Goal: Task Accomplishment & Management: Use online tool/utility

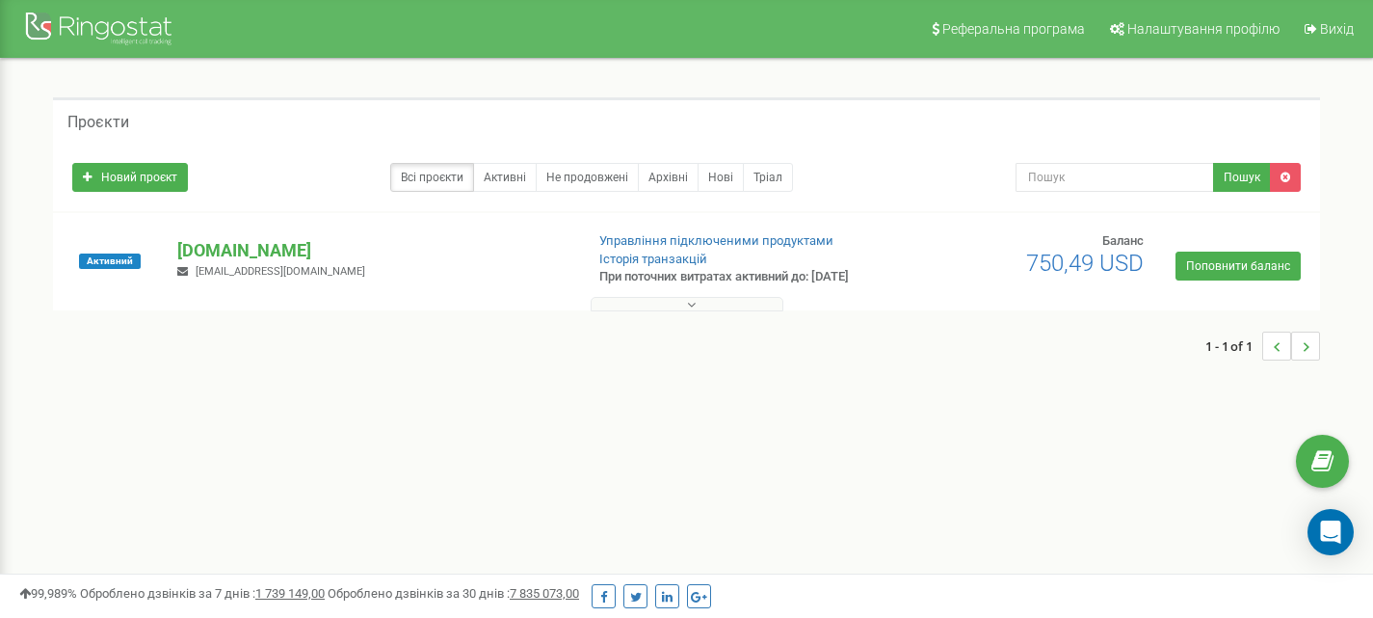
click at [699, 306] on button at bounding box center [687, 304] width 193 height 14
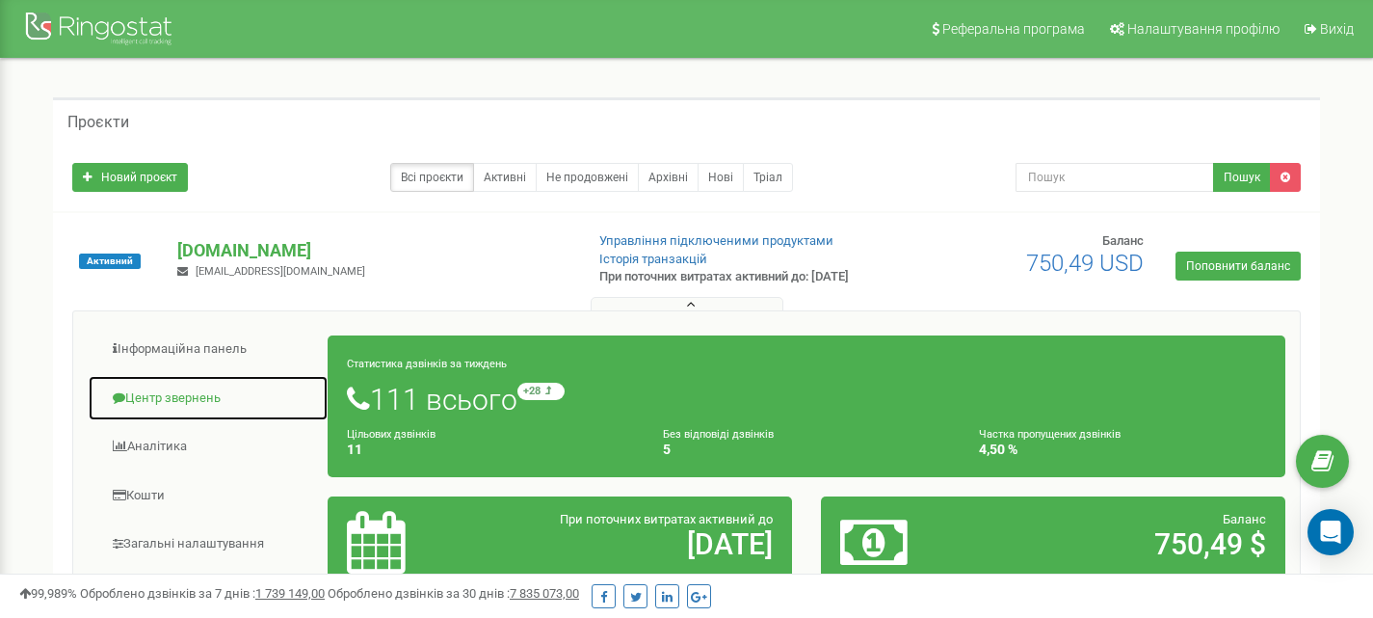
click at [197, 392] on link "Центр звернень" at bounding box center [208, 398] width 241 height 47
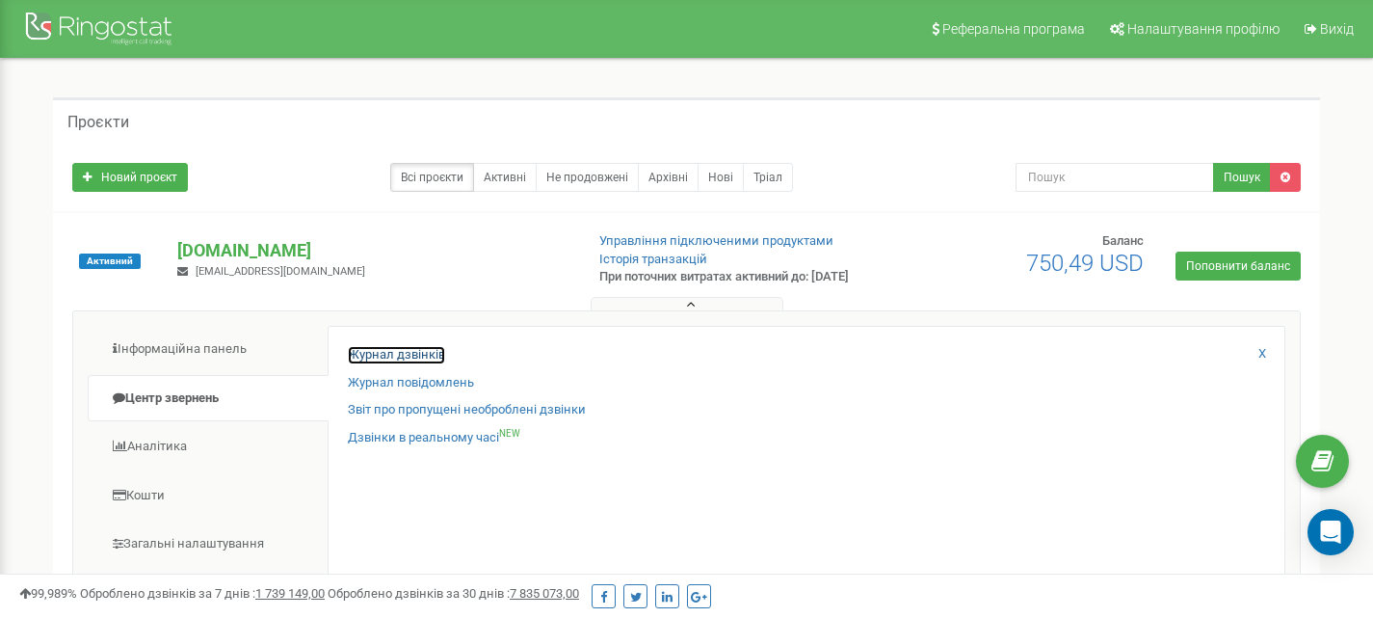
click at [372, 352] on link "Журнал дзвінків" at bounding box center [396, 355] width 97 height 18
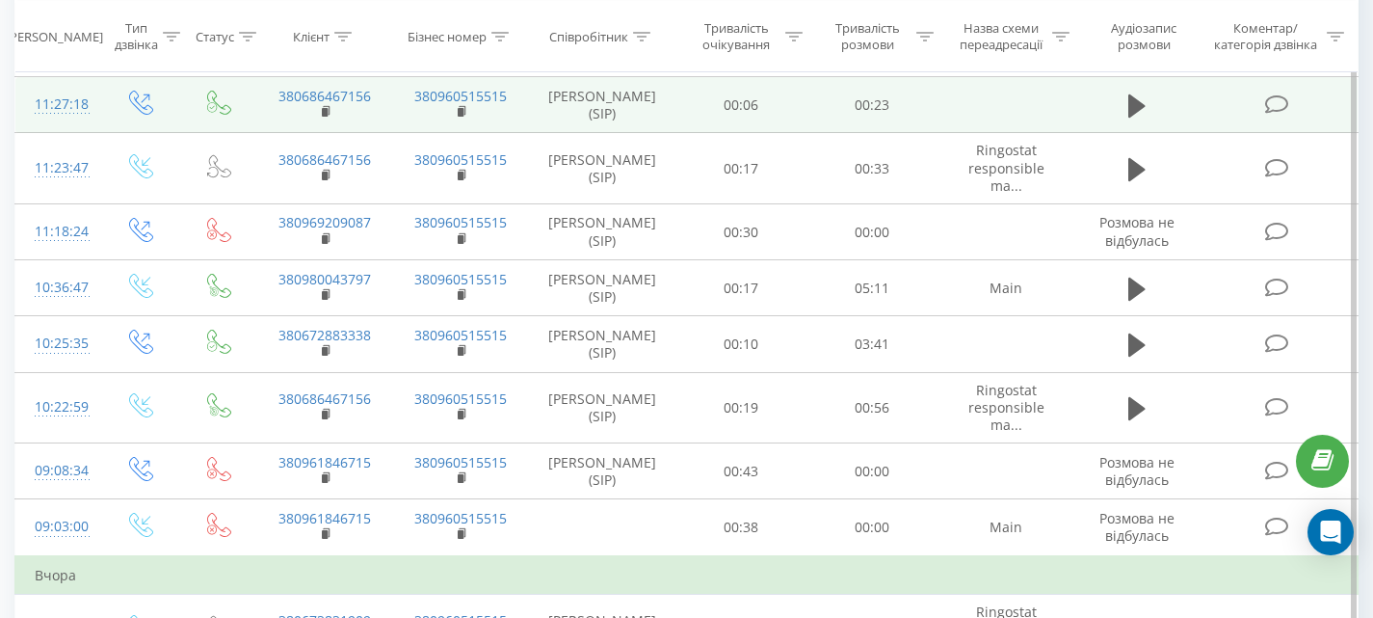
scroll to position [482, 0]
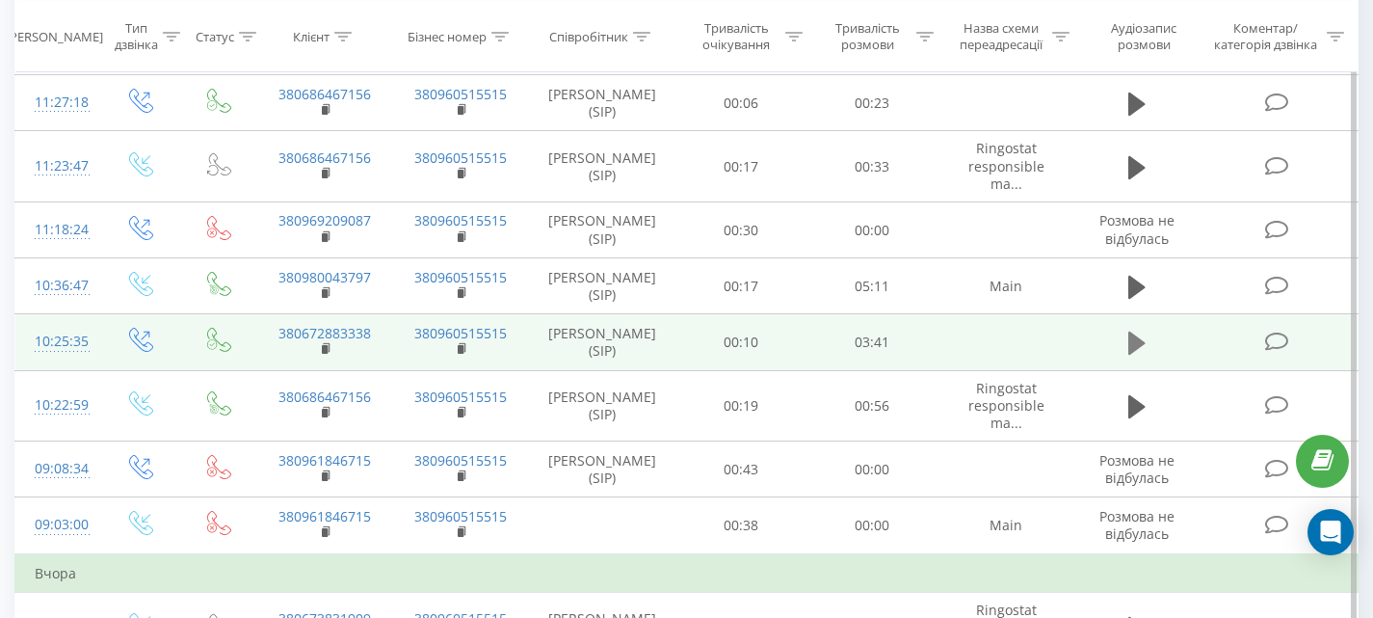
click at [1143, 339] on icon at bounding box center [1137, 343] width 17 height 27
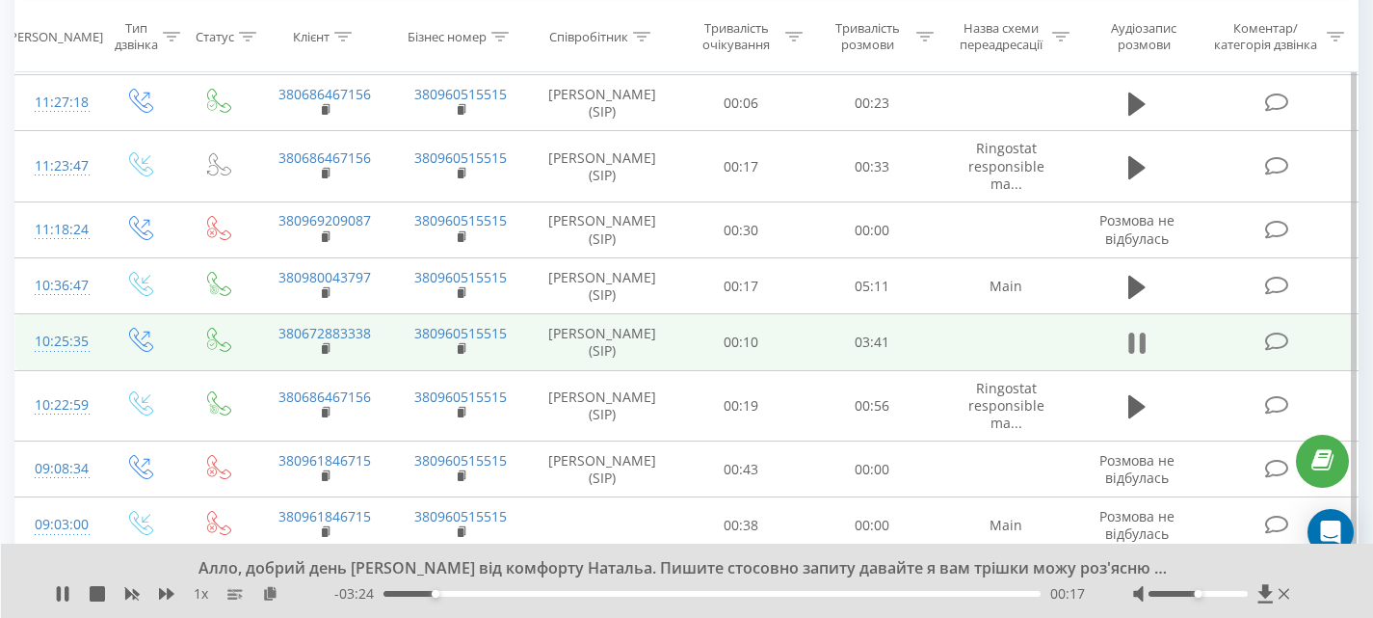
click at [1139, 333] on icon at bounding box center [1137, 343] width 17 height 27
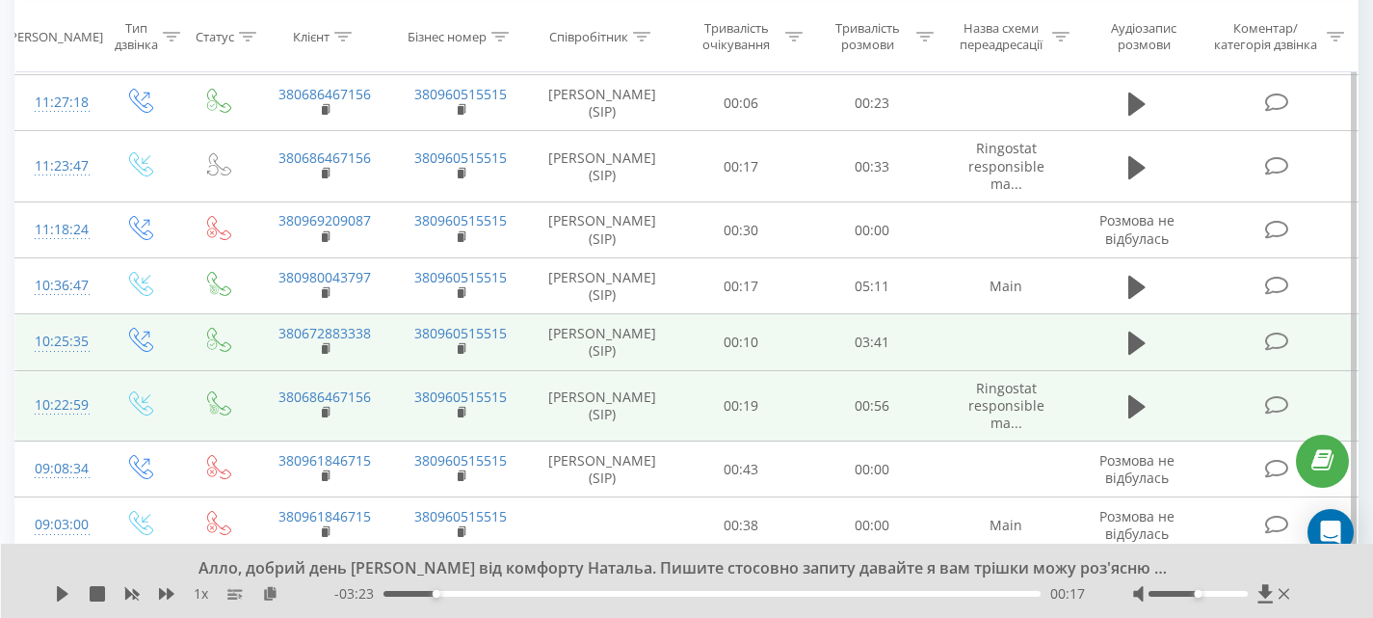
click at [1172, 408] on td at bounding box center [1138, 405] width 126 height 71
click at [1136, 404] on icon at bounding box center [1137, 406] width 17 height 23
click at [1139, 417] on icon at bounding box center [1137, 406] width 17 height 27
click at [1141, 350] on icon at bounding box center [1137, 343] width 17 height 27
click at [1139, 339] on icon at bounding box center [1137, 343] width 17 height 27
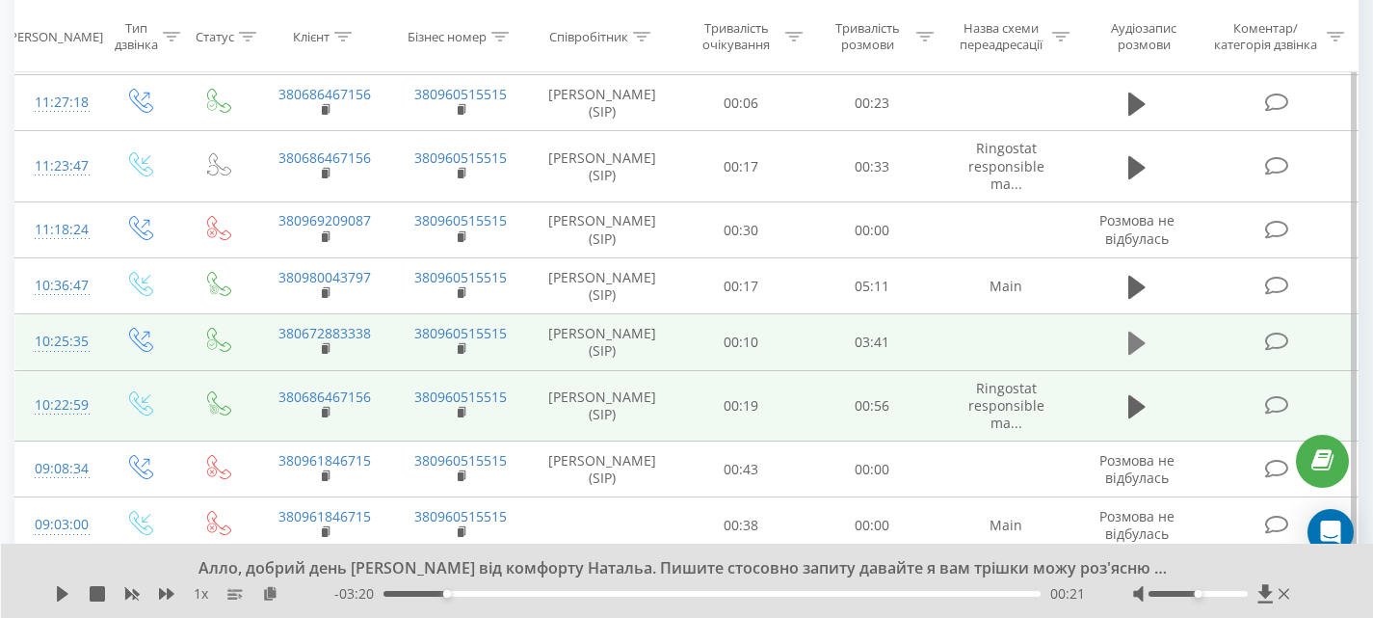
click at [1131, 349] on icon at bounding box center [1137, 343] width 17 height 23
click at [1133, 358] on button at bounding box center [1137, 343] width 29 height 29
drag, startPoint x: 705, startPoint y: 592, endPoint x: 683, endPoint y: 607, distance: 27.0
click at [683, 607] on div "Ну звичайно, так, ми рахуємо тільки зі словом, нема сенсу його розвивати окремо…" at bounding box center [687, 581] width 1373 height 74
click at [69, 599] on icon at bounding box center [62, 593] width 15 height 15
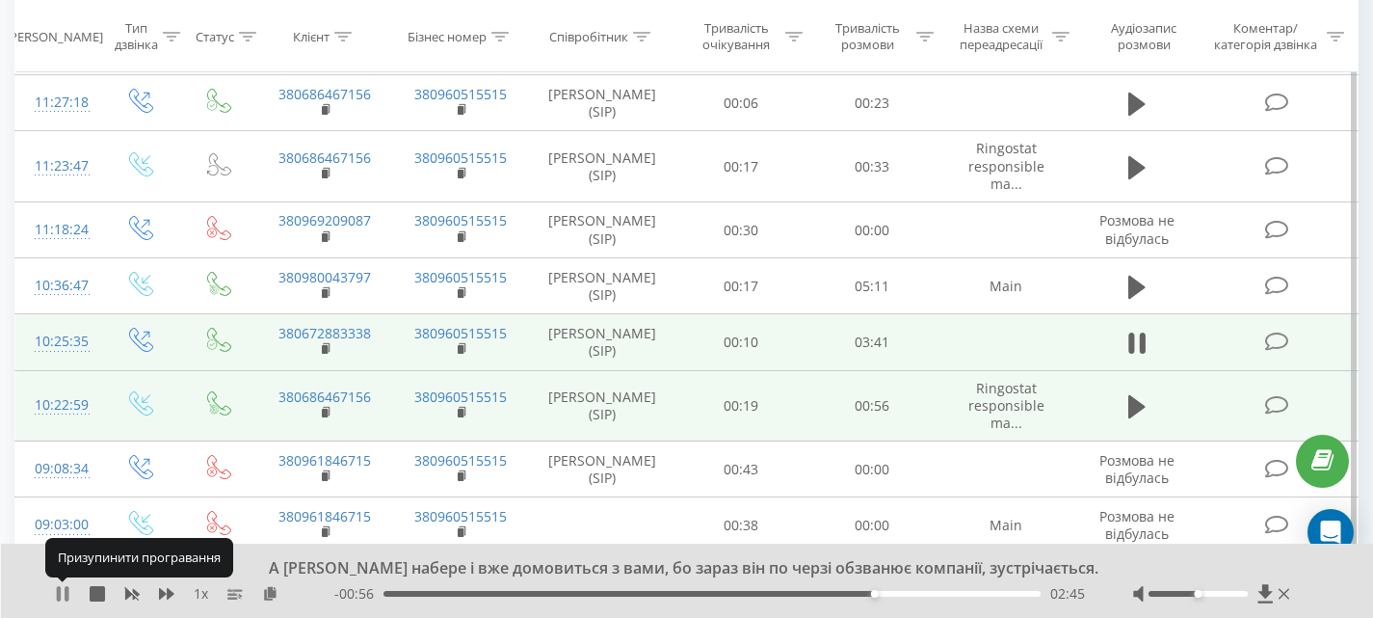
click at [61, 593] on icon at bounding box center [59, 593] width 4 height 15
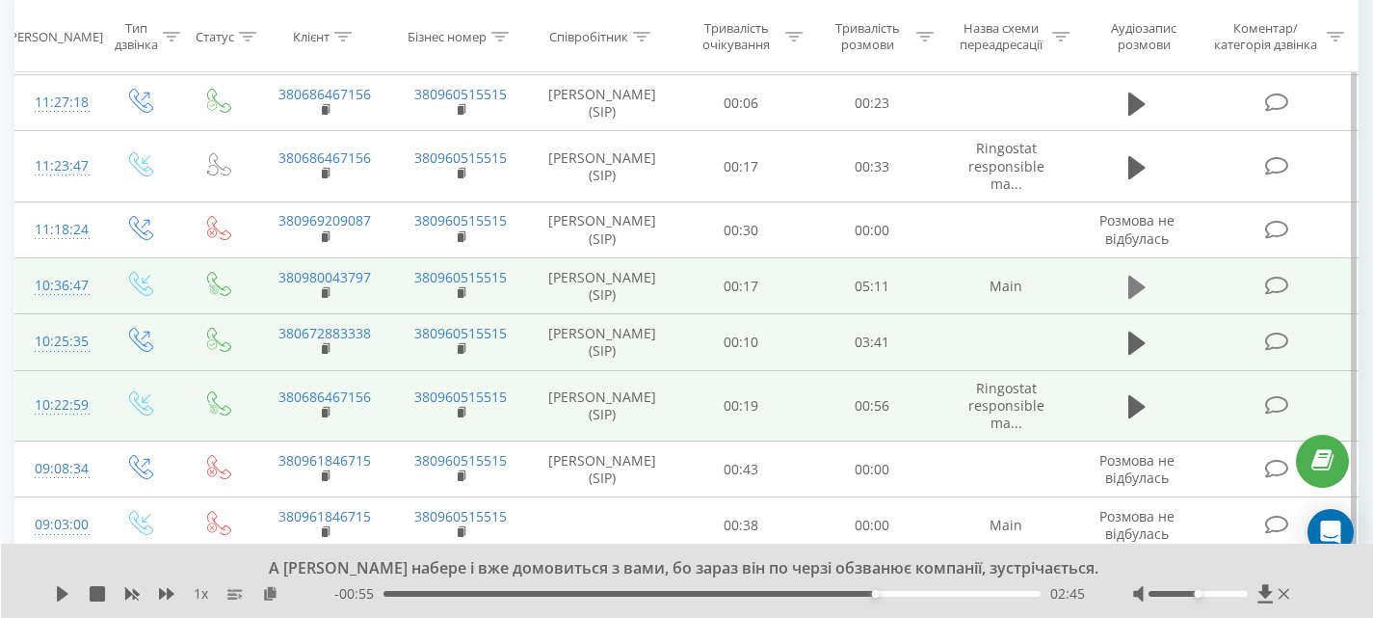
click at [1135, 289] on icon at bounding box center [1137, 287] width 17 height 23
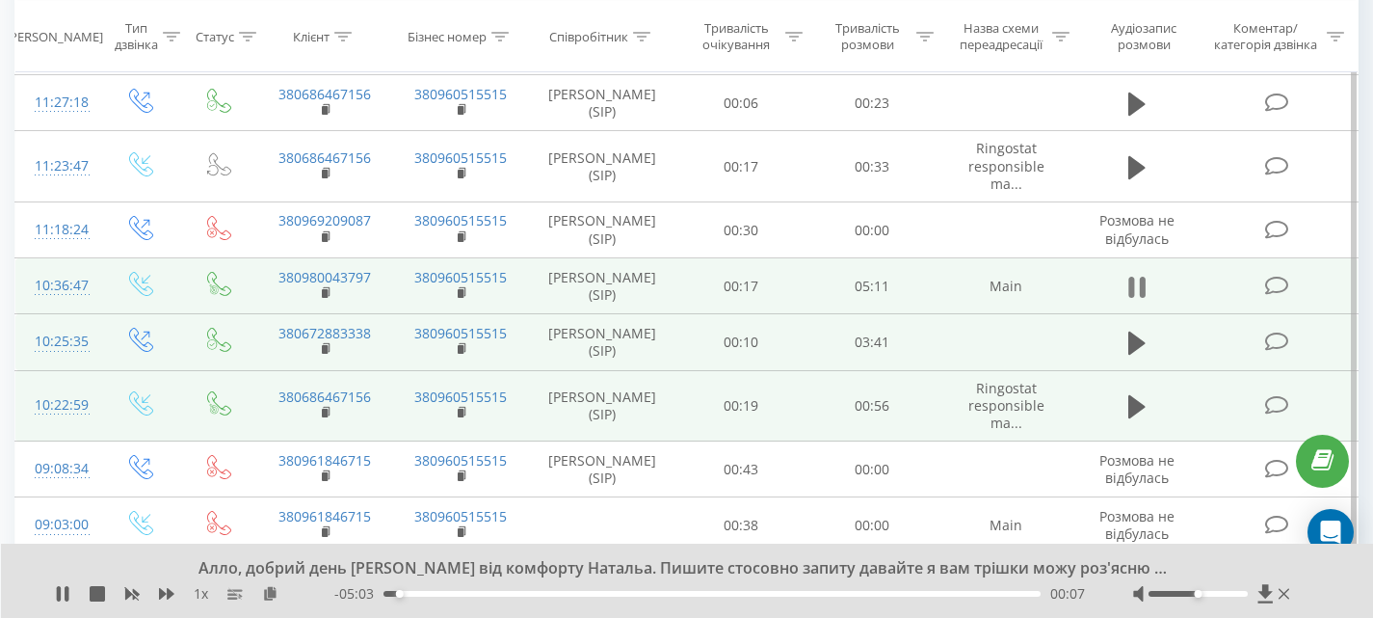
click at [1139, 289] on icon at bounding box center [1137, 287] width 17 height 27
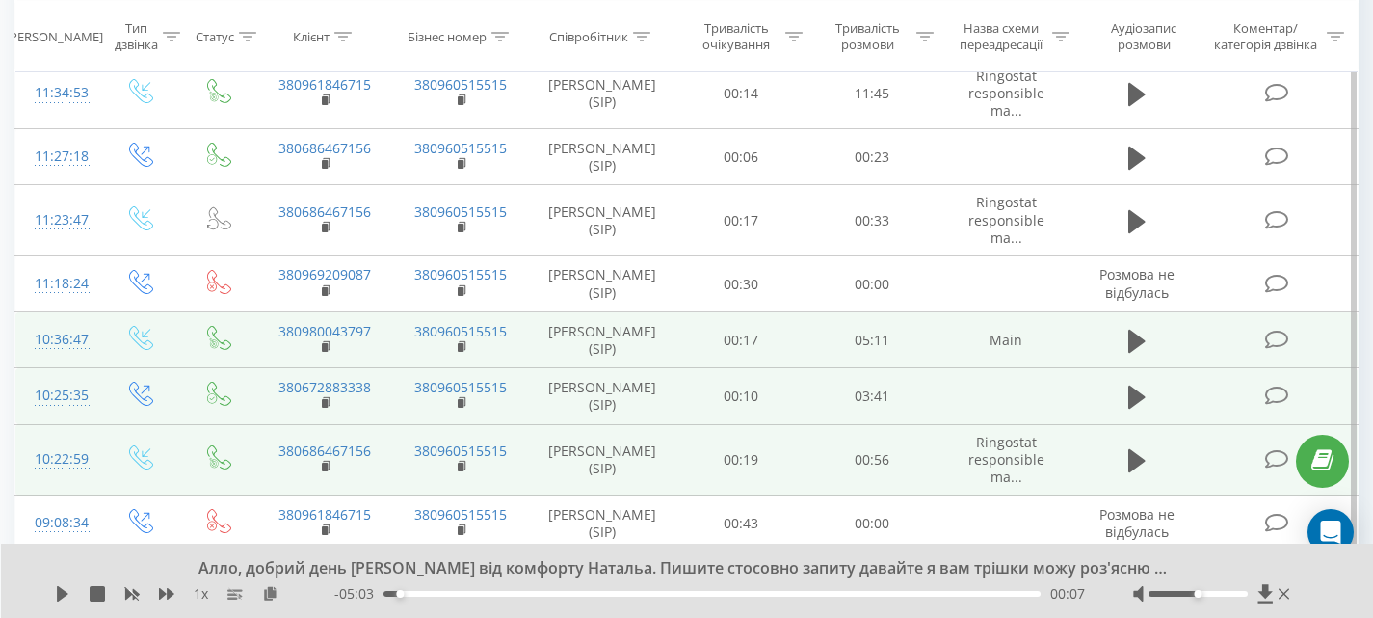
scroll to position [386, 0]
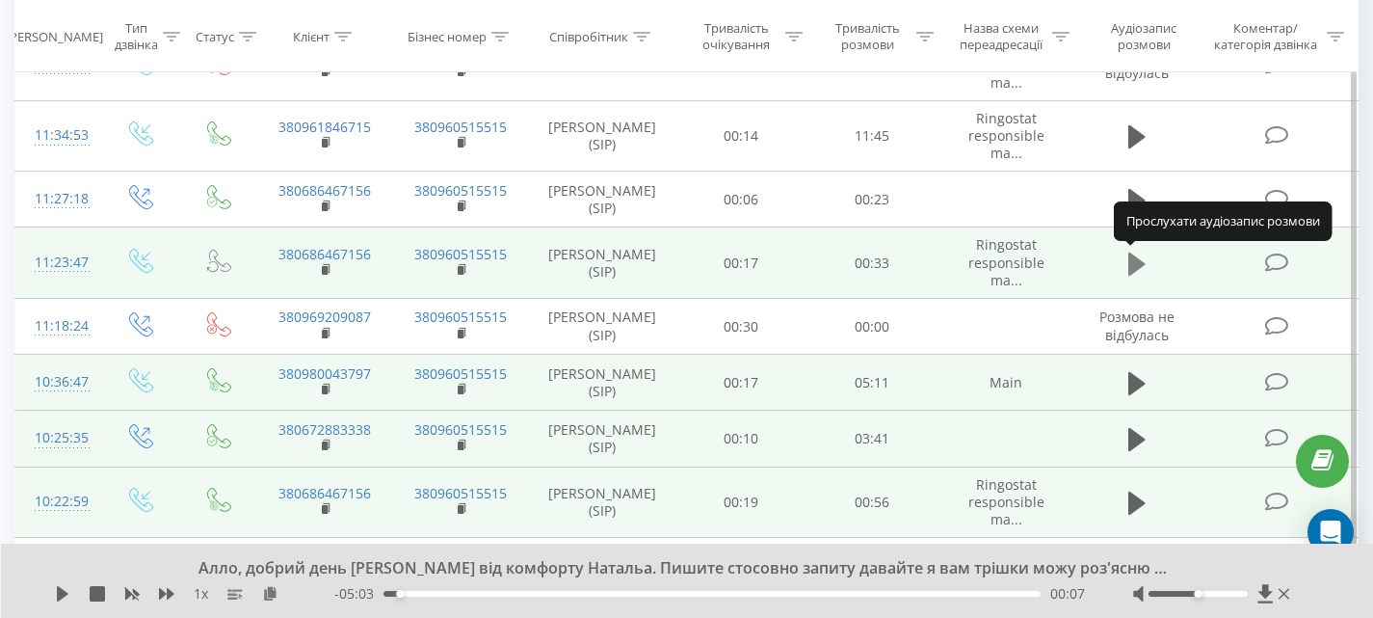
click at [1142, 264] on icon at bounding box center [1137, 263] width 17 height 23
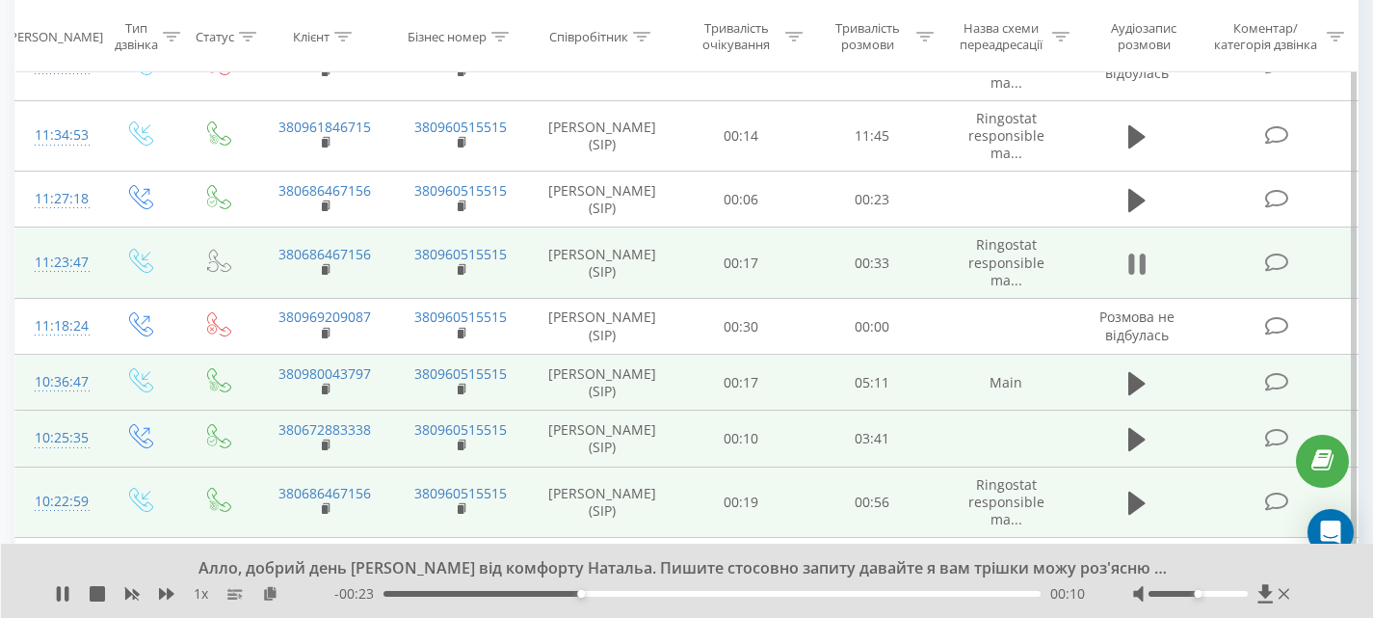
click at [1138, 266] on icon at bounding box center [1137, 264] width 17 height 27
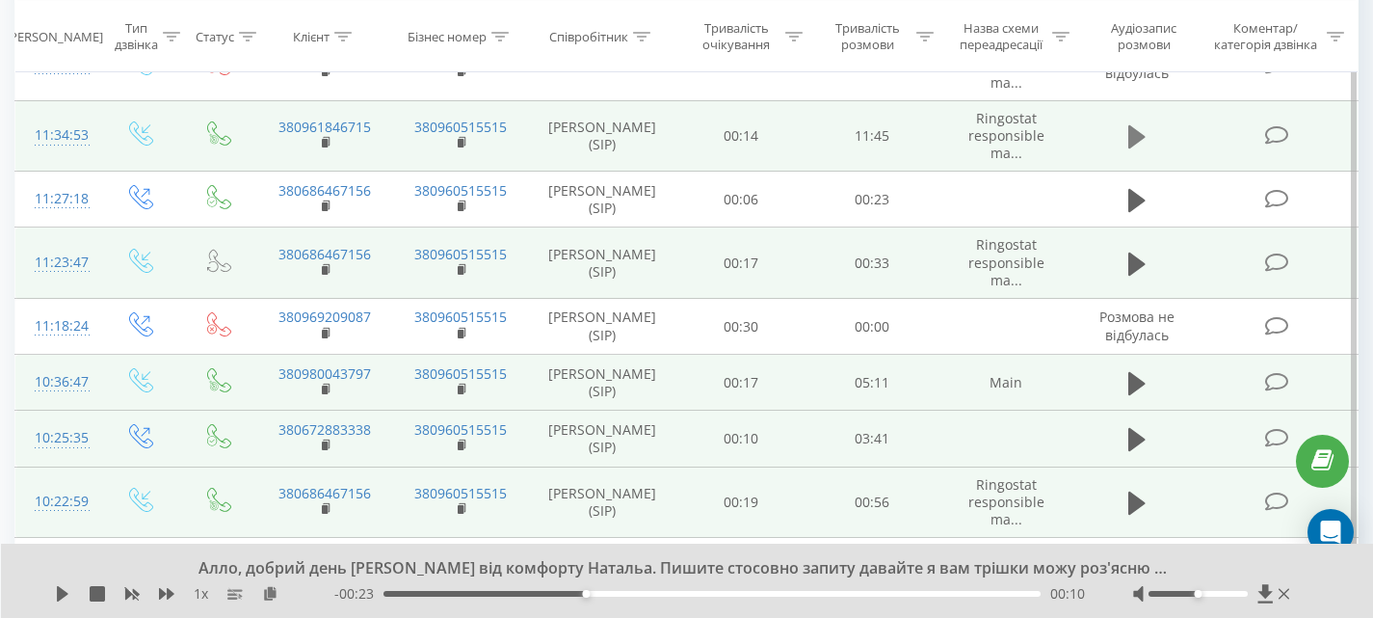
click at [1134, 142] on icon at bounding box center [1137, 136] width 17 height 23
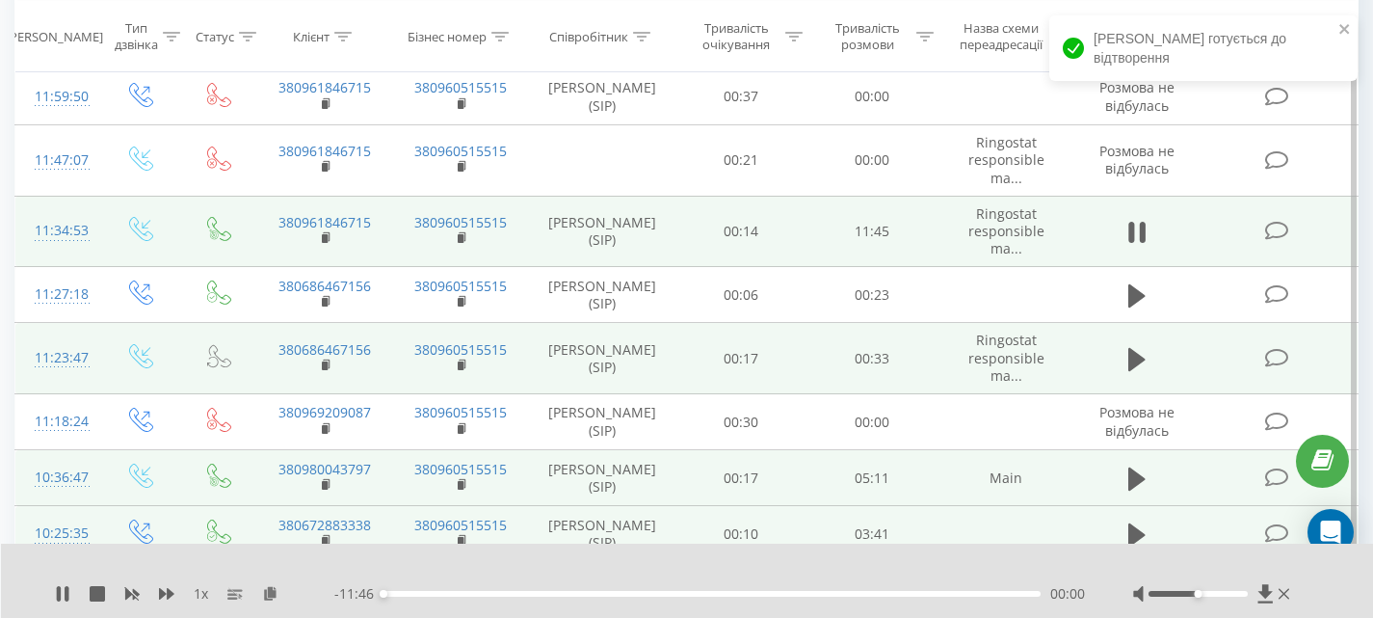
scroll to position [289, 0]
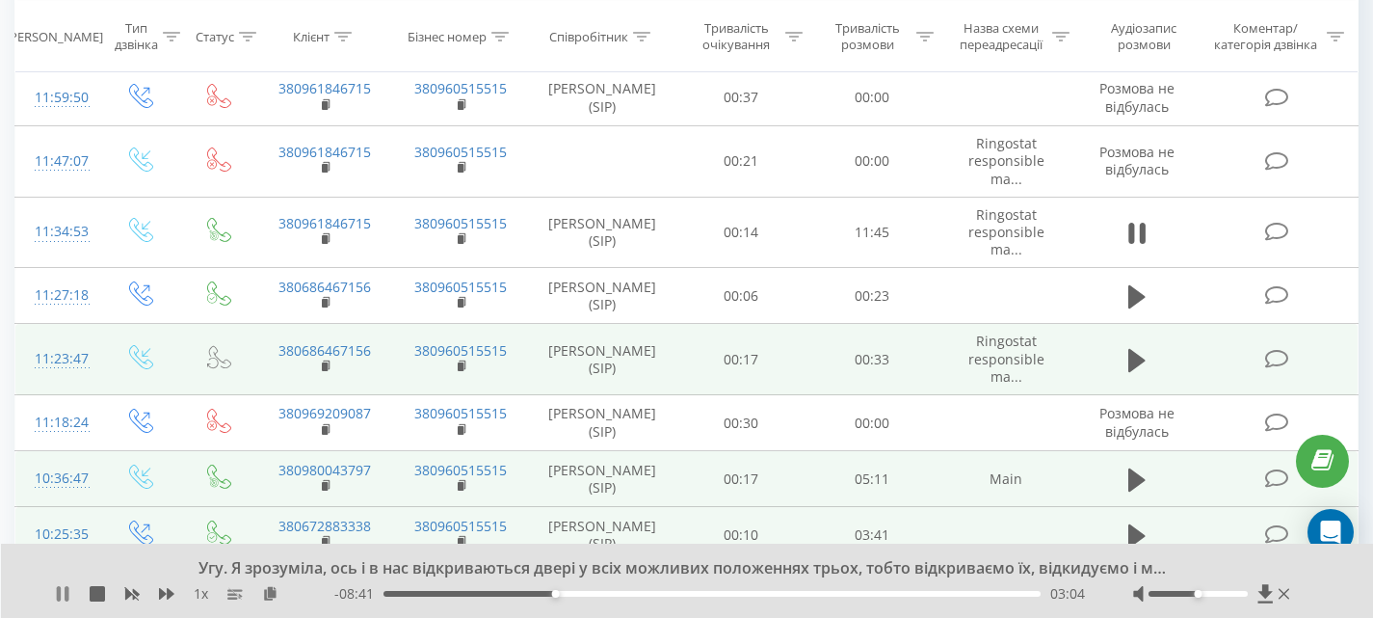
click at [64, 593] on icon at bounding box center [62, 593] width 15 height 15
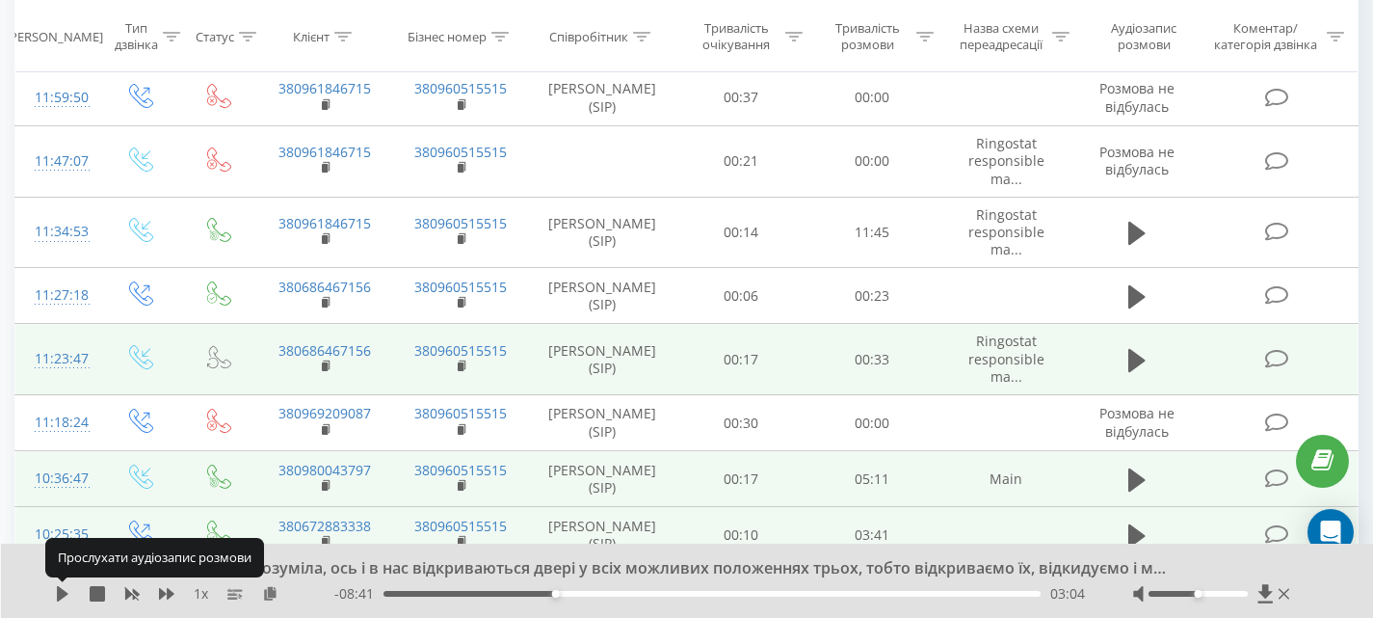
click at [68, 590] on icon at bounding box center [62, 593] width 15 height 15
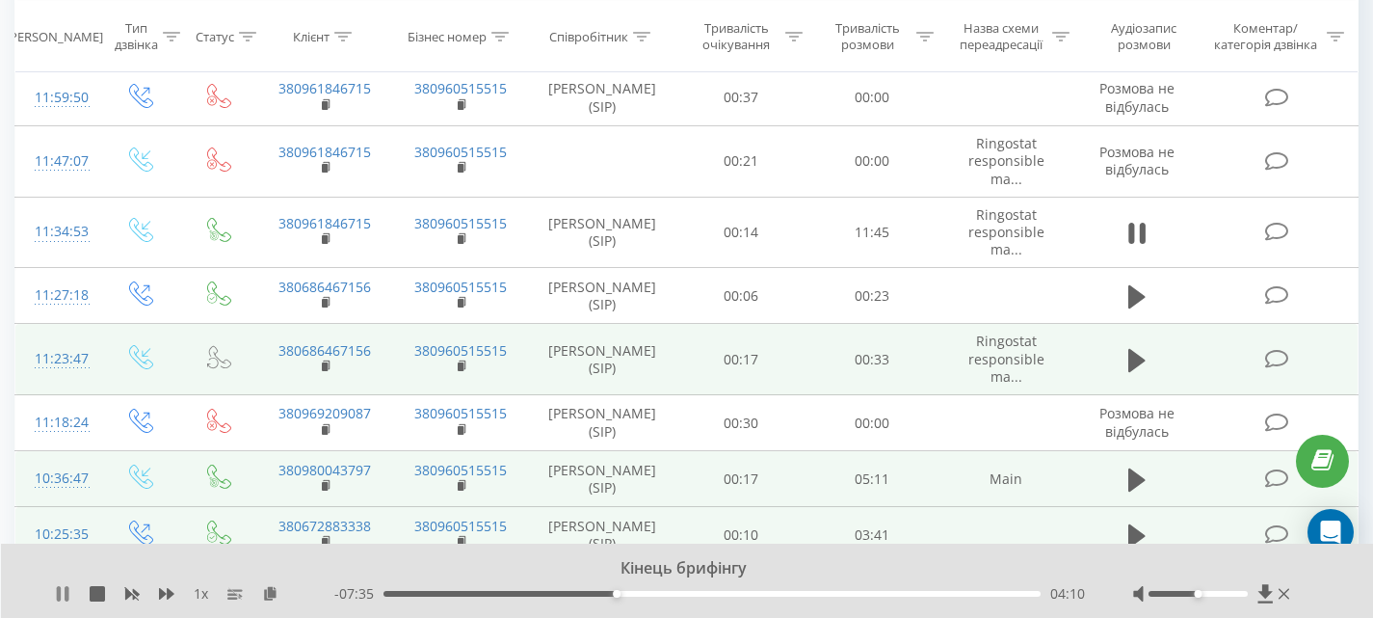
click at [57, 595] on icon at bounding box center [59, 593] width 4 height 15
click at [60, 593] on icon at bounding box center [63, 593] width 12 height 15
click at [673, 593] on div "04:15" at bounding box center [712, 594] width 657 height 6
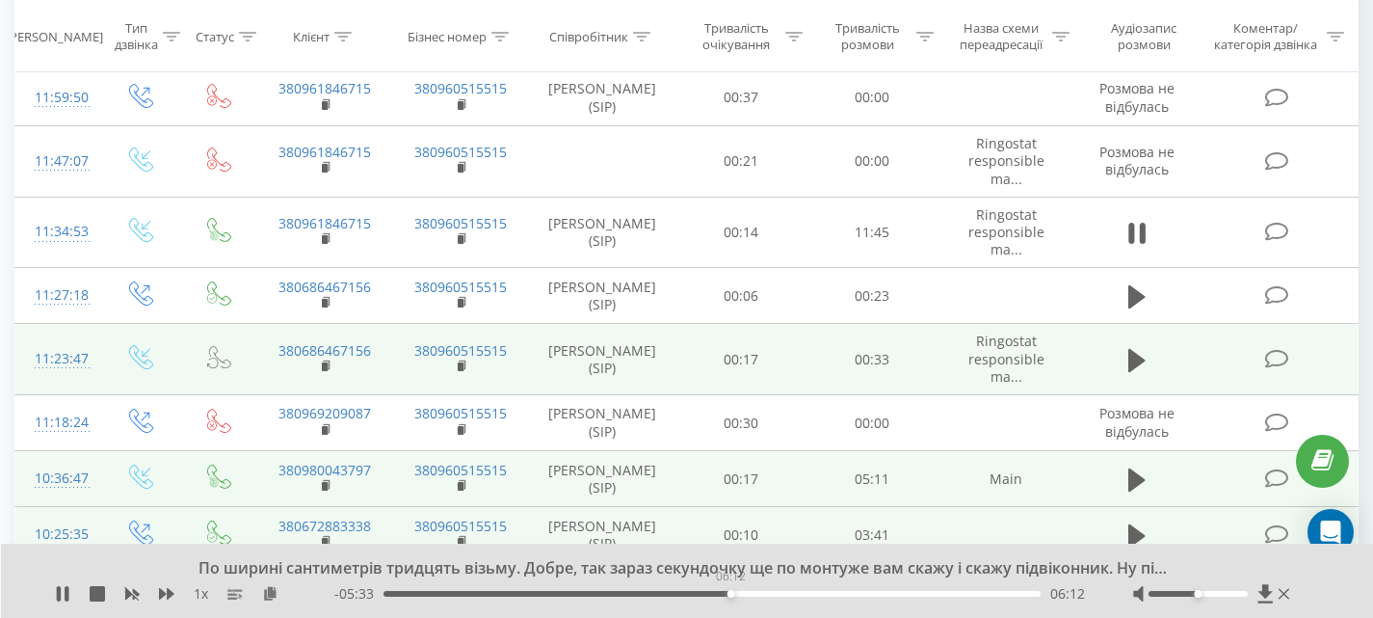
click at [731, 593] on div "06:12" at bounding box center [712, 594] width 657 height 6
click at [771, 596] on div "06:17" at bounding box center [712, 594] width 657 height 6
click at [811, 588] on div "- 04:47 06:58 06:58" at bounding box center [709, 593] width 751 height 19
click at [816, 593] on div "06:58" at bounding box center [712, 594] width 657 height 6
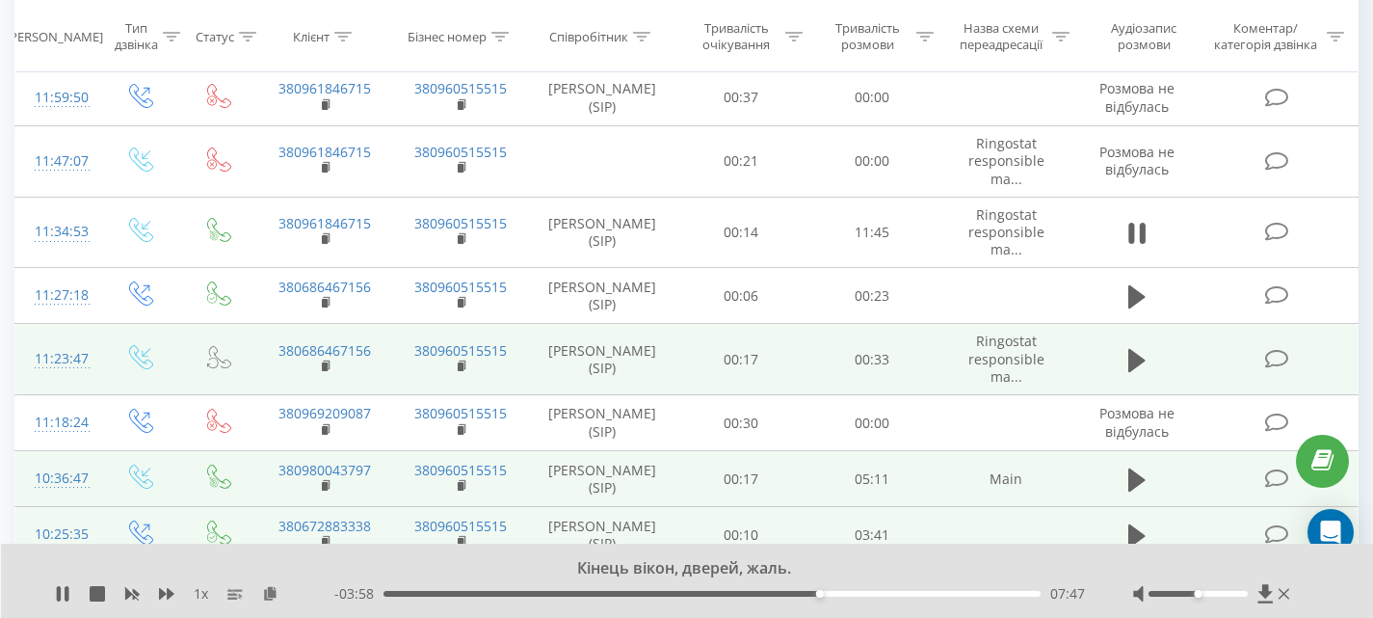
click at [864, 593] on div "07:47" at bounding box center [712, 594] width 657 height 6
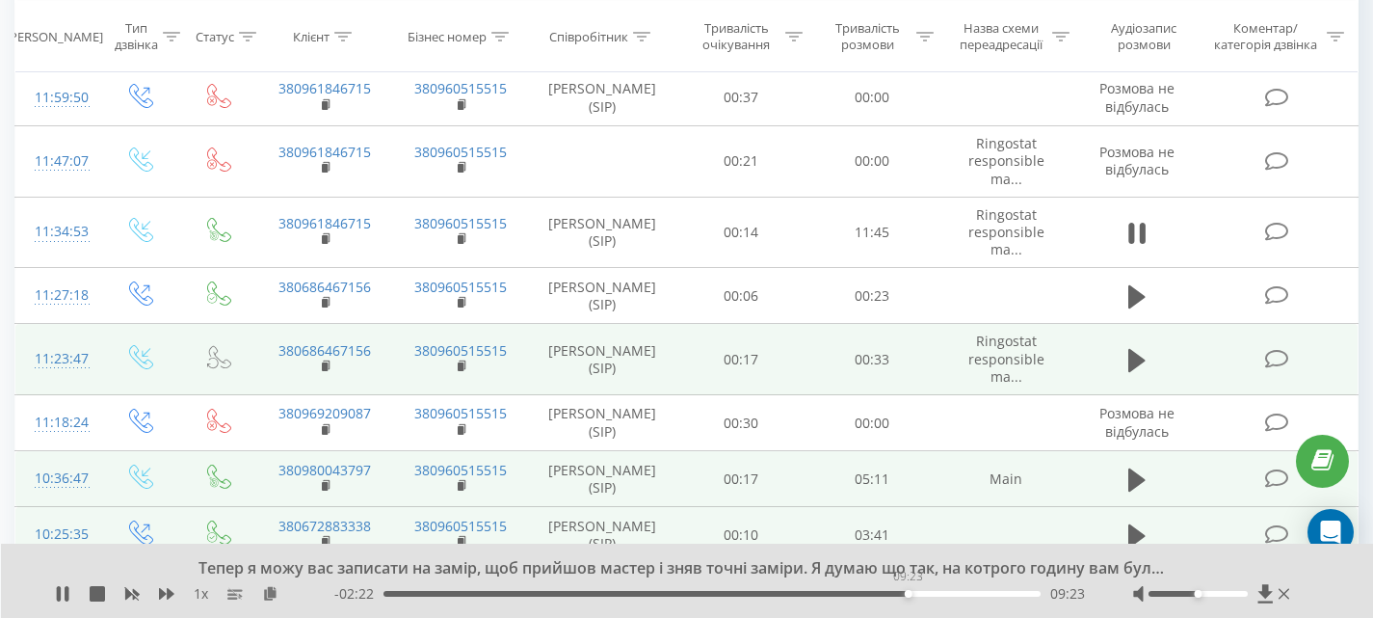
click at [908, 595] on div "09:23" at bounding box center [712, 594] width 657 height 6
click at [66, 599] on icon at bounding box center [67, 593] width 4 height 15
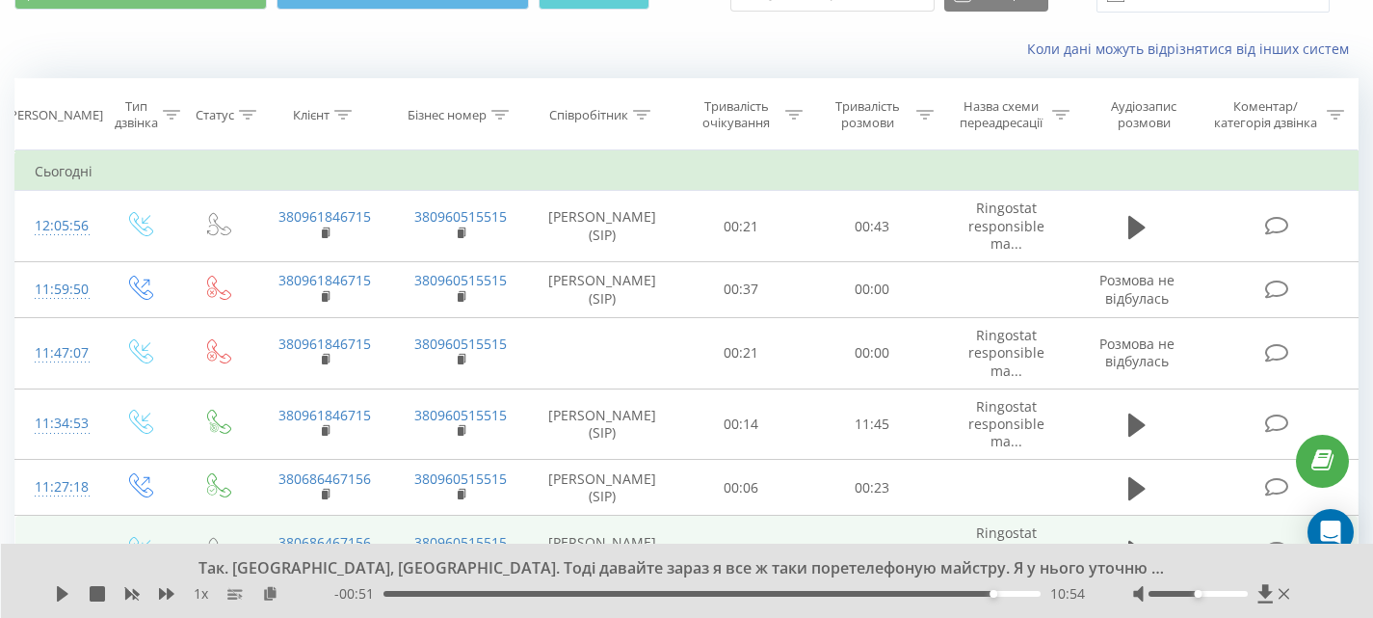
scroll to position [96, 0]
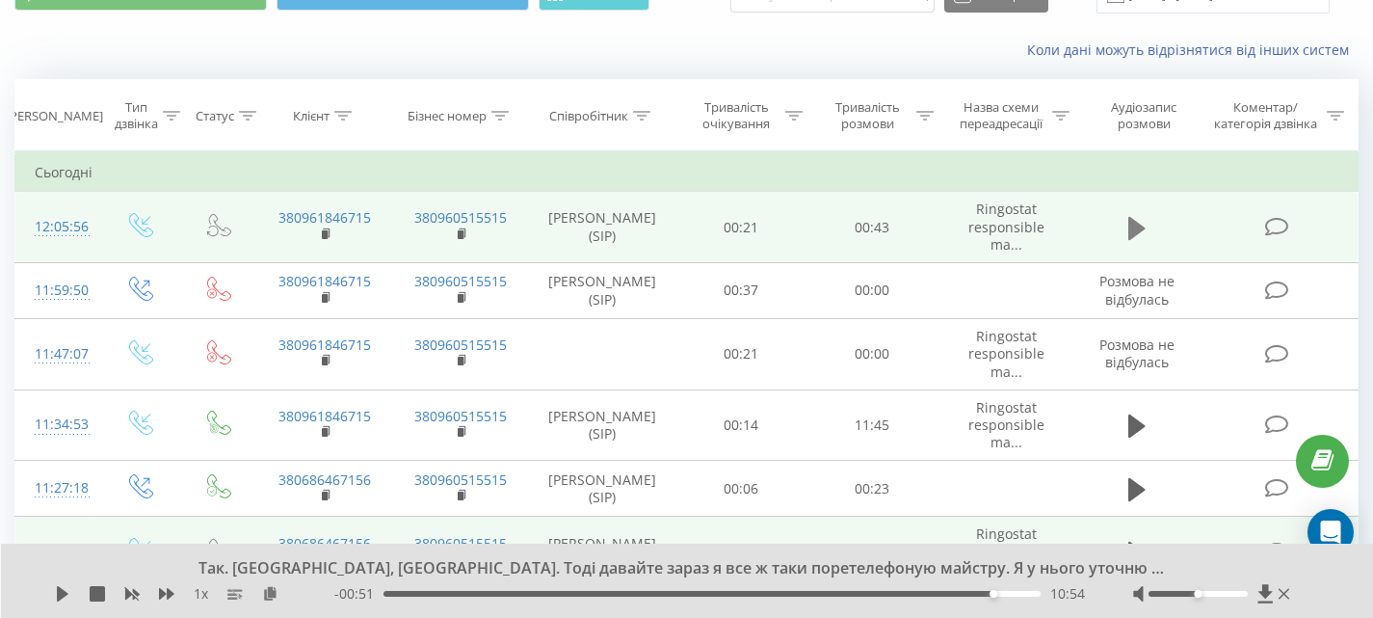
click at [1127, 230] on button at bounding box center [1137, 228] width 29 height 29
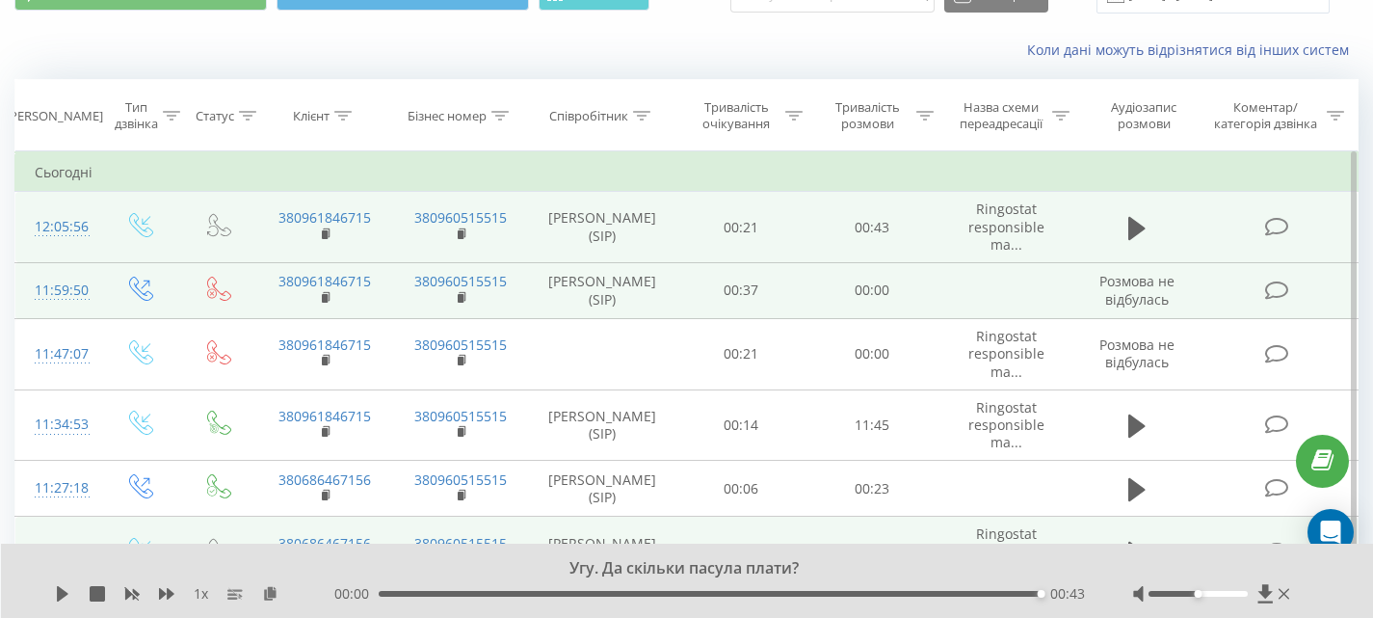
scroll to position [0, 0]
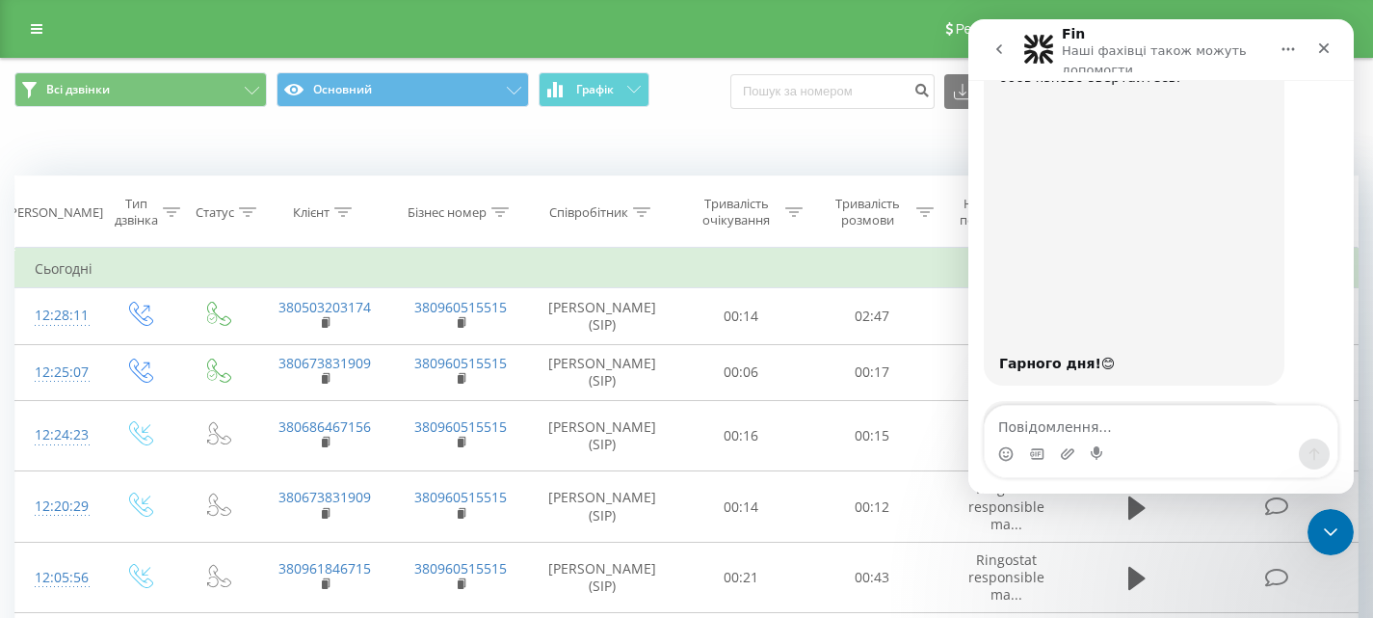
scroll to position [4907, 0]
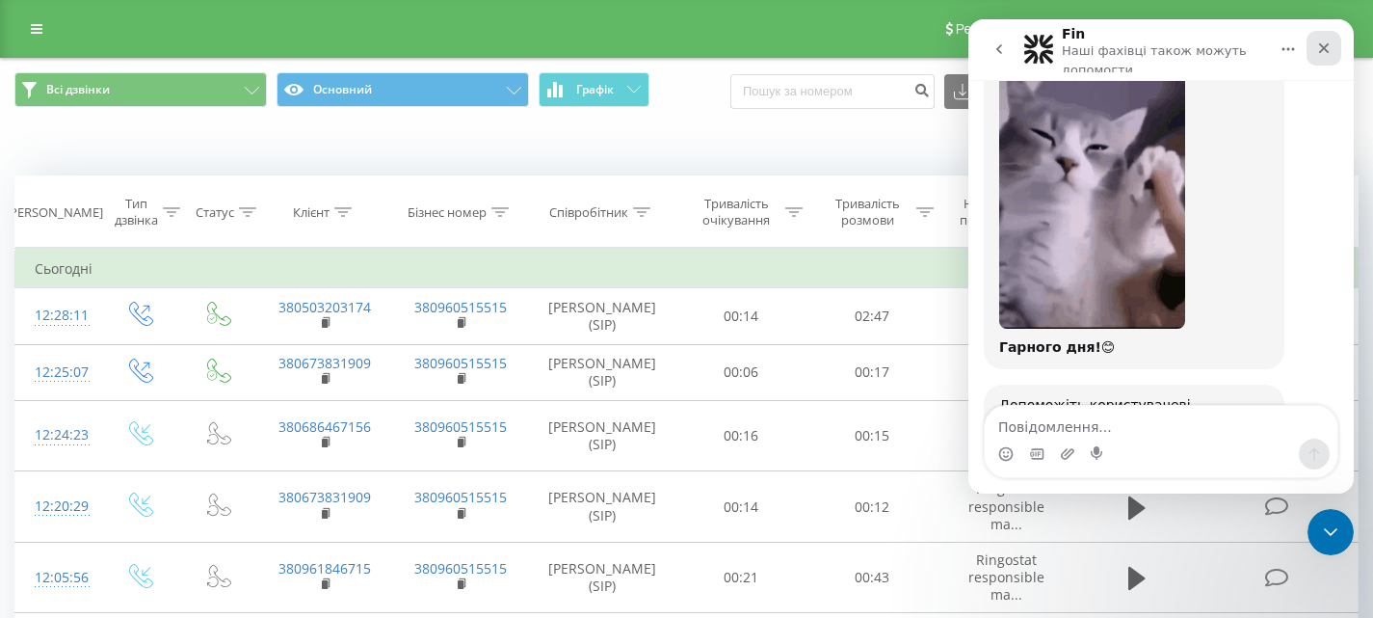
click at [1325, 50] on icon "Закрити" at bounding box center [1323, 47] width 15 height 15
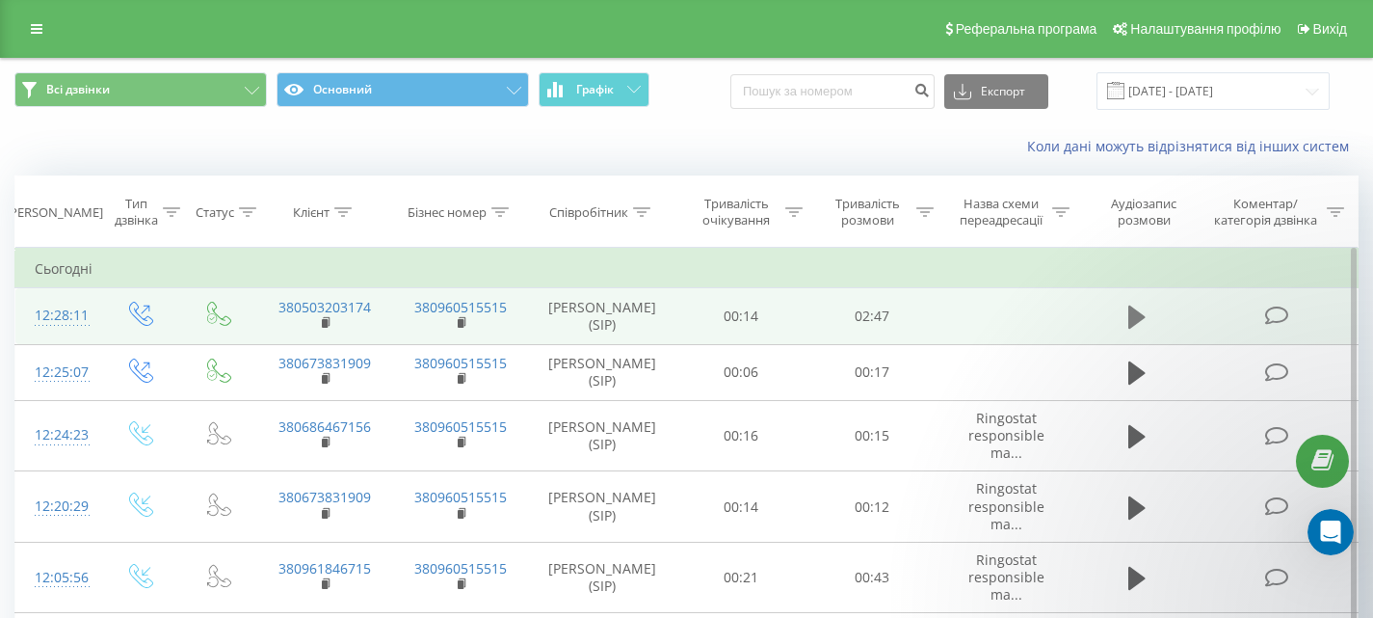
click at [1139, 312] on icon at bounding box center [1137, 317] width 17 height 23
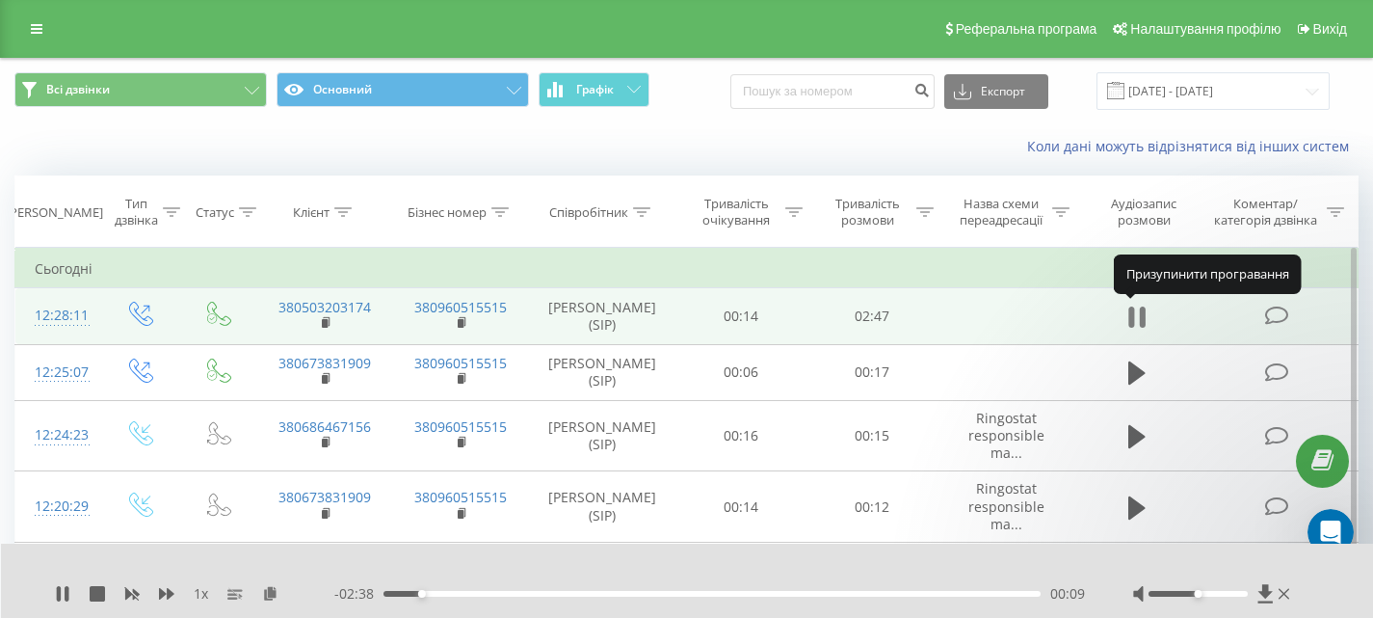
click at [1148, 317] on button at bounding box center [1137, 317] width 29 height 29
